Goal: Information Seeking & Learning: Find specific fact

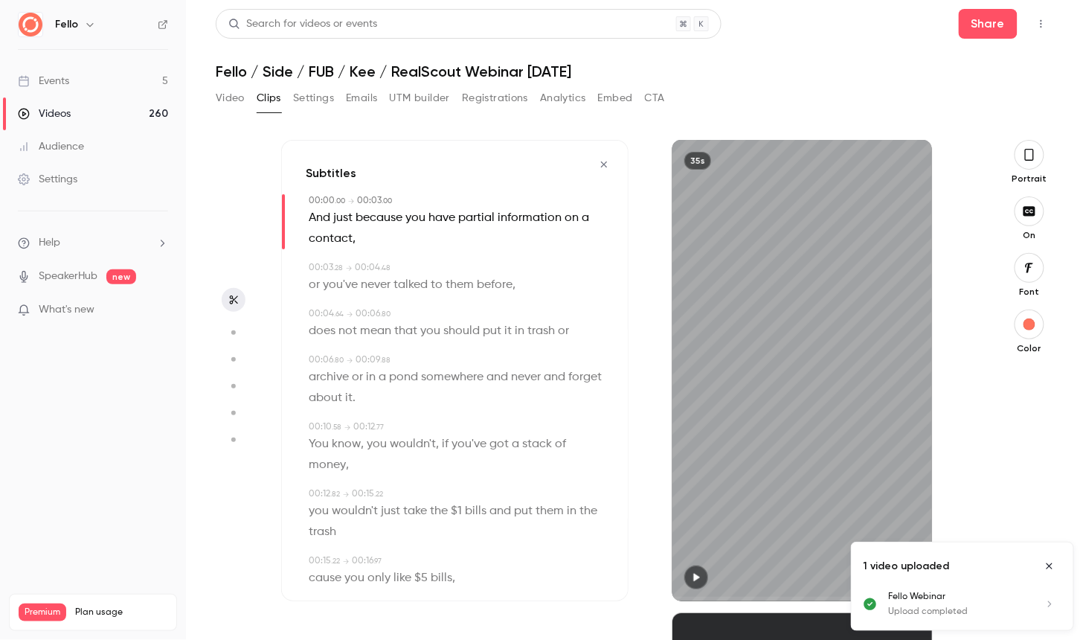
scroll to position [321, 0]
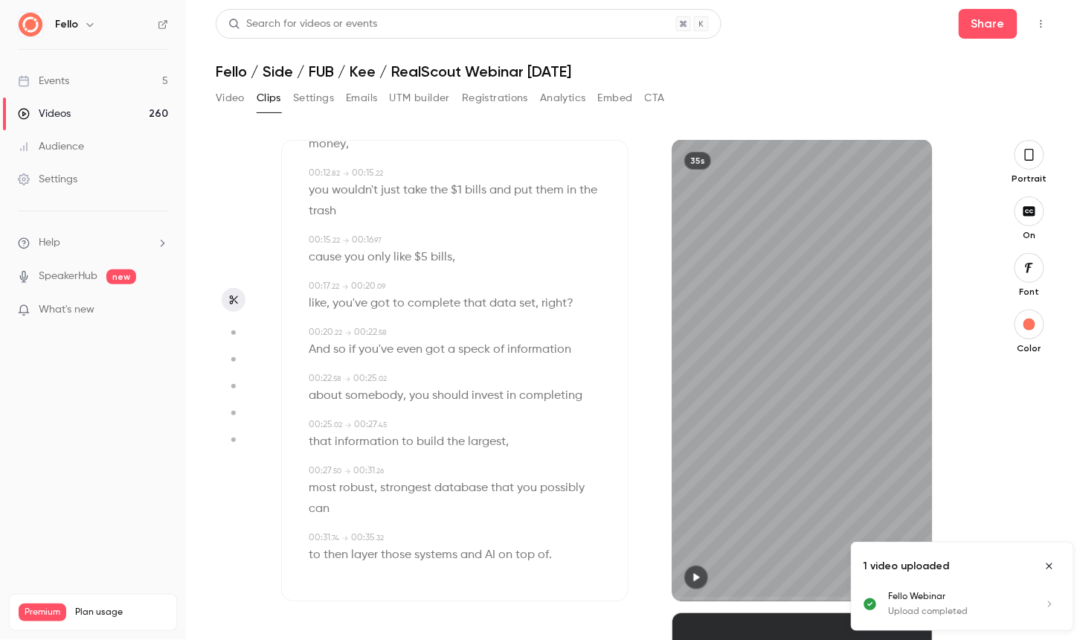
click at [55, 80] on div "Events" at bounding box center [43, 81] width 51 height 15
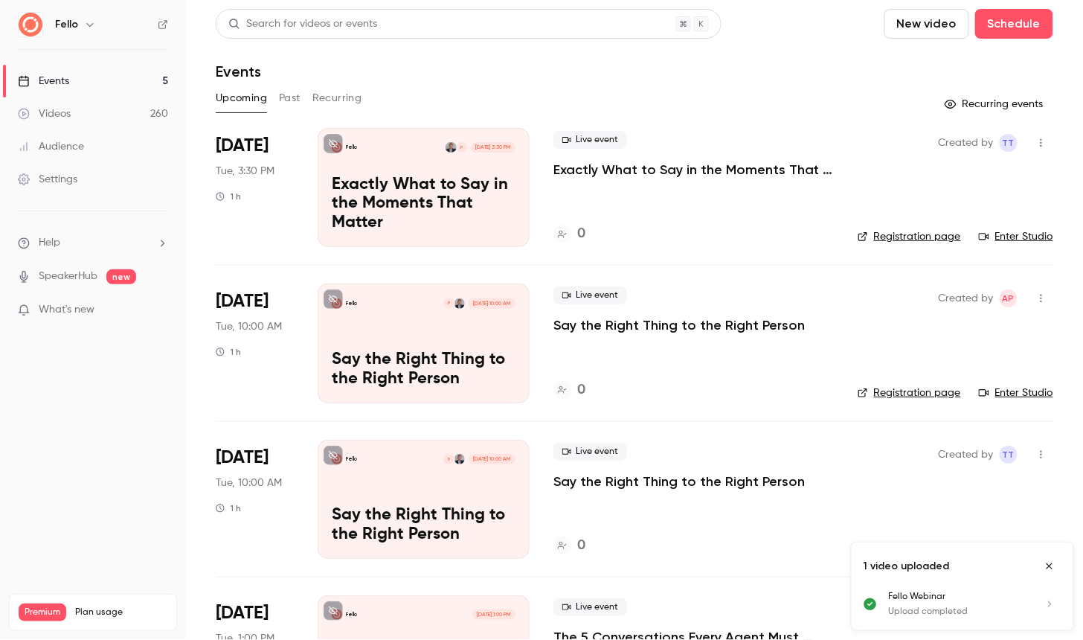
click at [294, 93] on button "Past" at bounding box center [290, 98] width 22 height 24
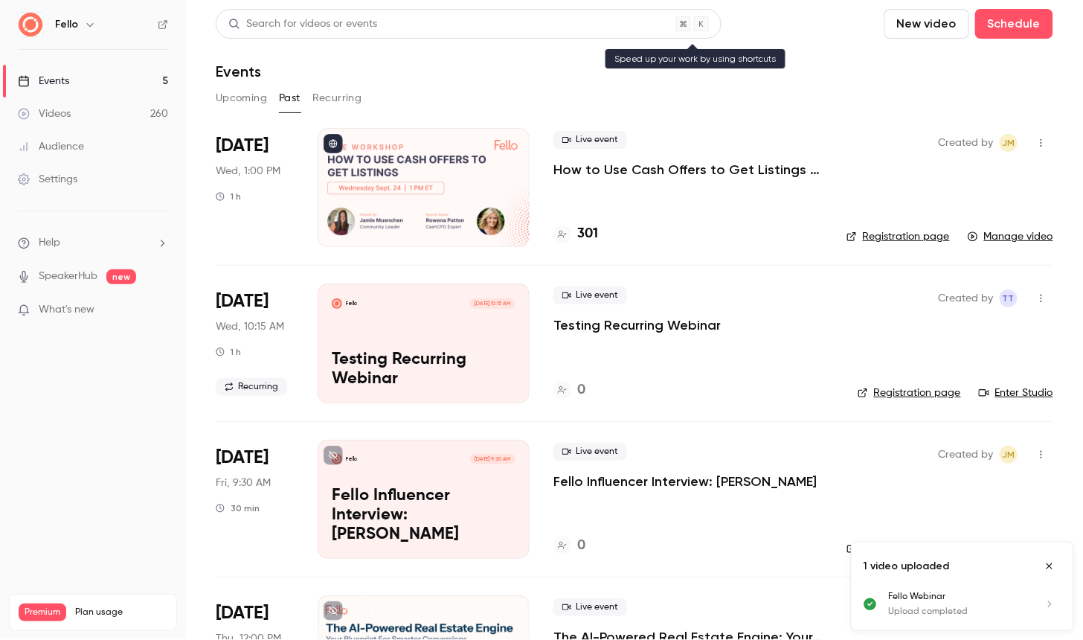
click at [284, 16] on div "Search for videos or events" at bounding box center [302, 24] width 149 height 16
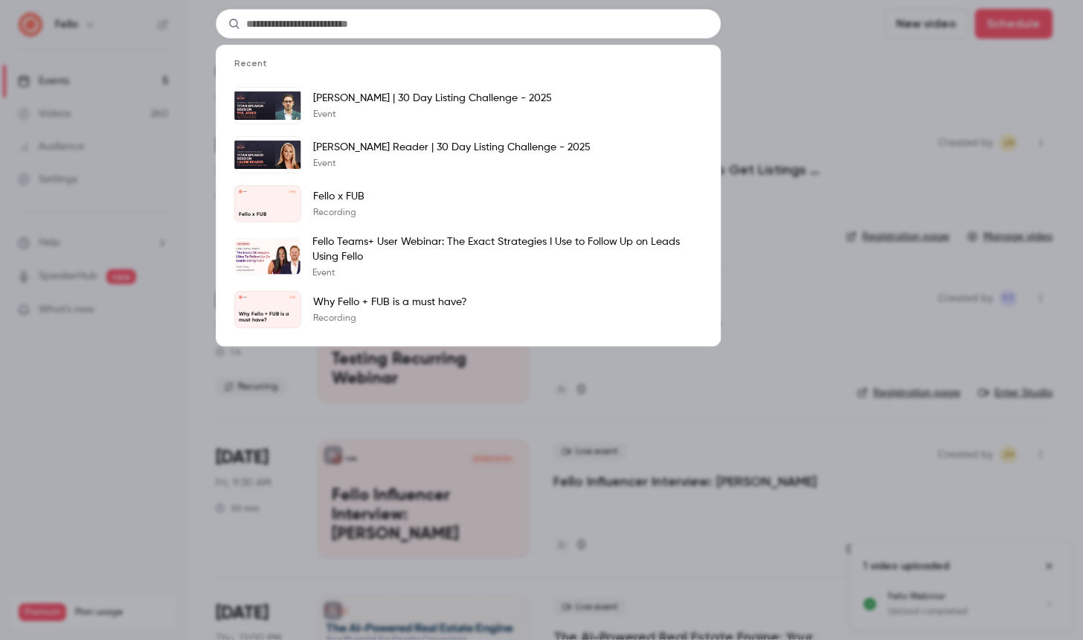
click at [284, 16] on input "text" at bounding box center [469, 24] width 506 height 30
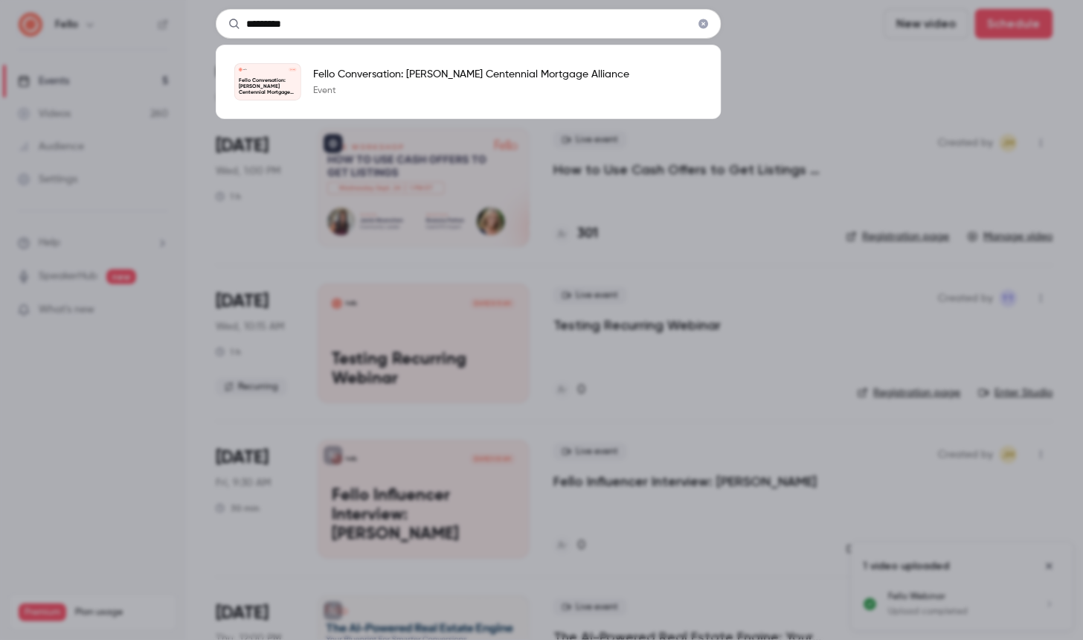
type input "*********"
click at [339, 77] on p "Fello Conversation: [PERSON_NAME] Centennial Mortgage Alliance" at bounding box center [471, 74] width 316 height 15
